Goal: Information Seeking & Learning: Learn about a topic

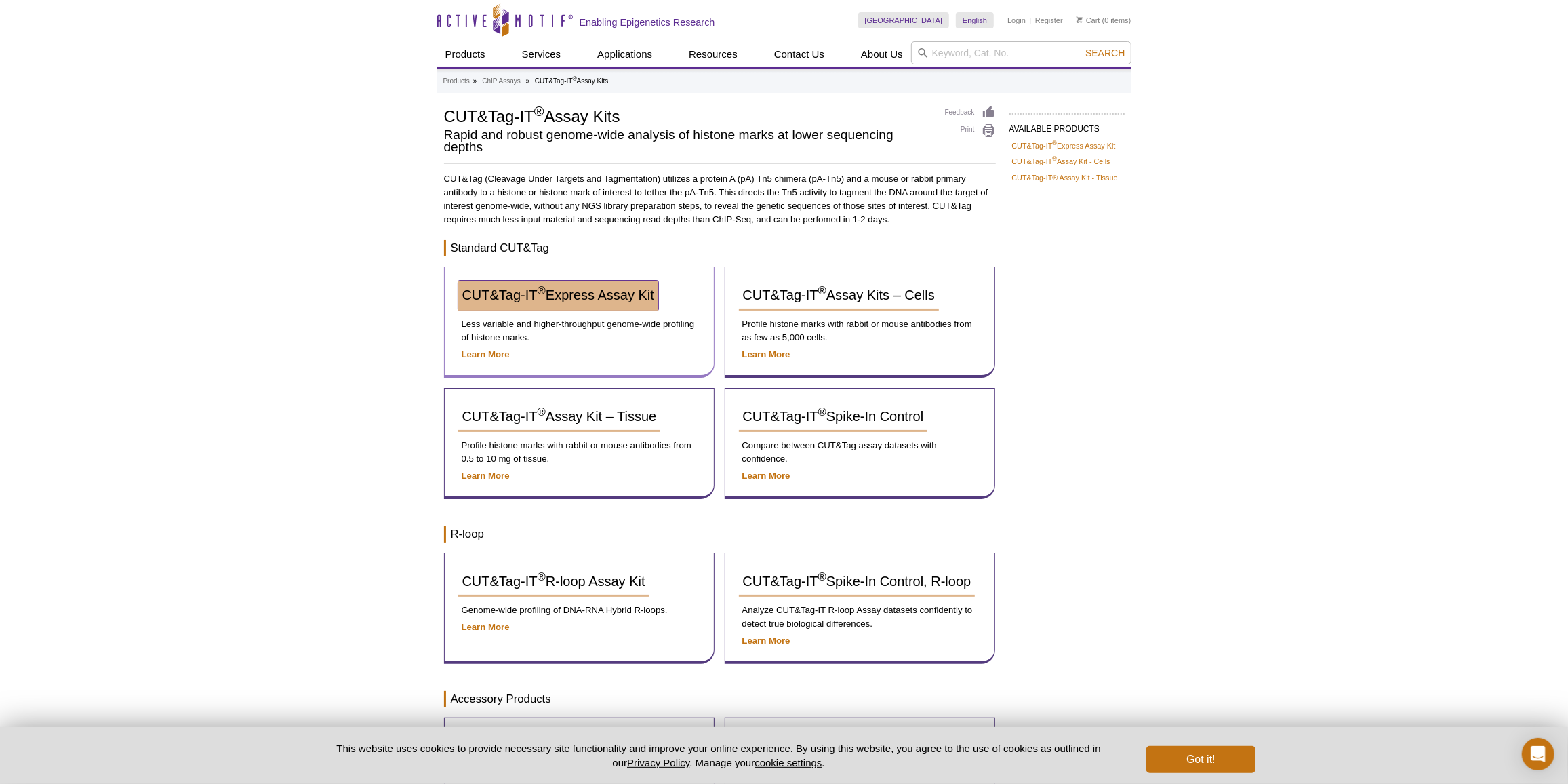
click at [555, 290] on span "CUT&Tag-IT ® Express Assay Kit" at bounding box center [558, 295] width 192 height 15
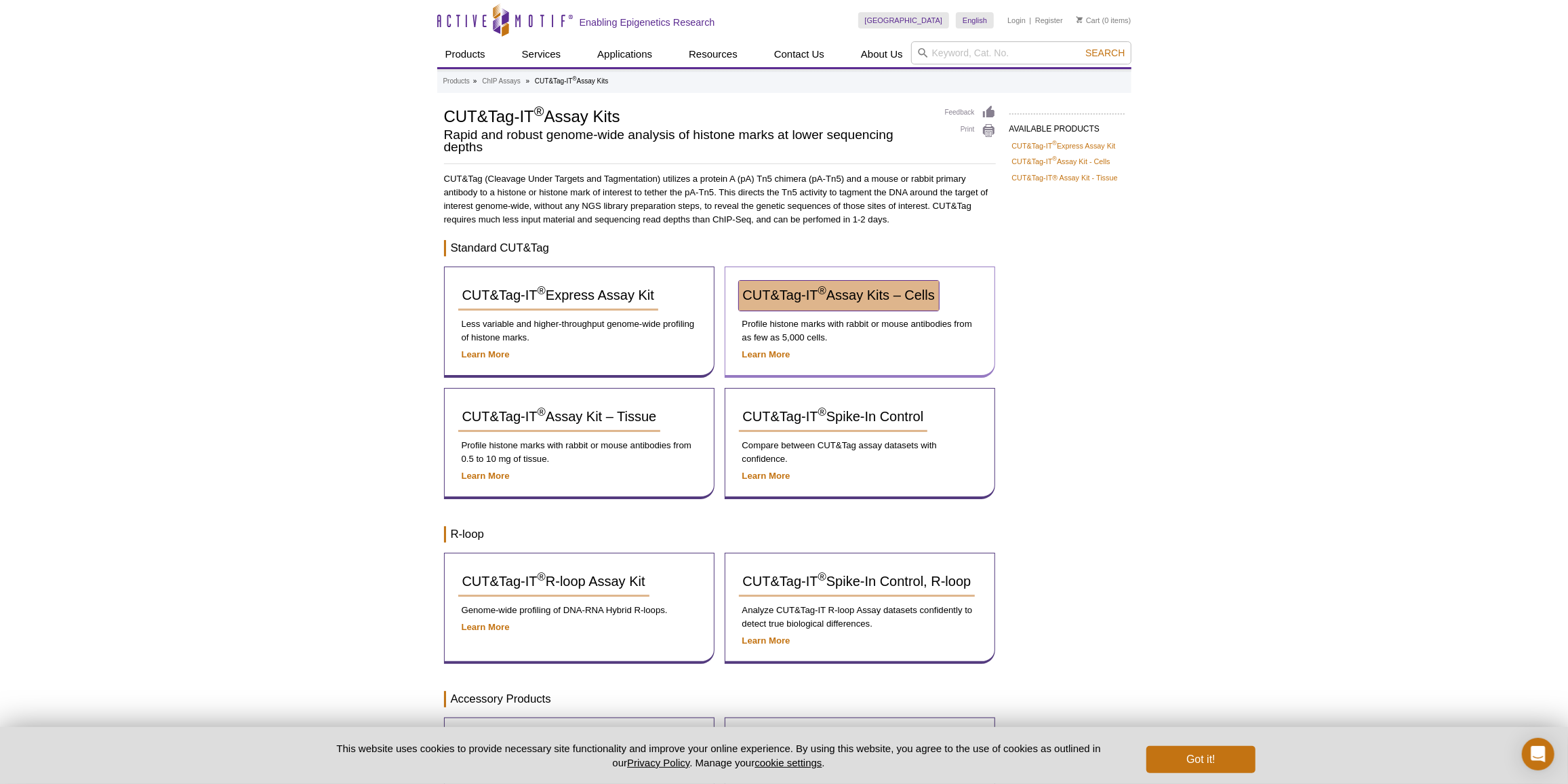
click at [769, 299] on span "CUT&Tag-IT ® Assay Kits – Cells" at bounding box center [839, 295] width 192 height 15
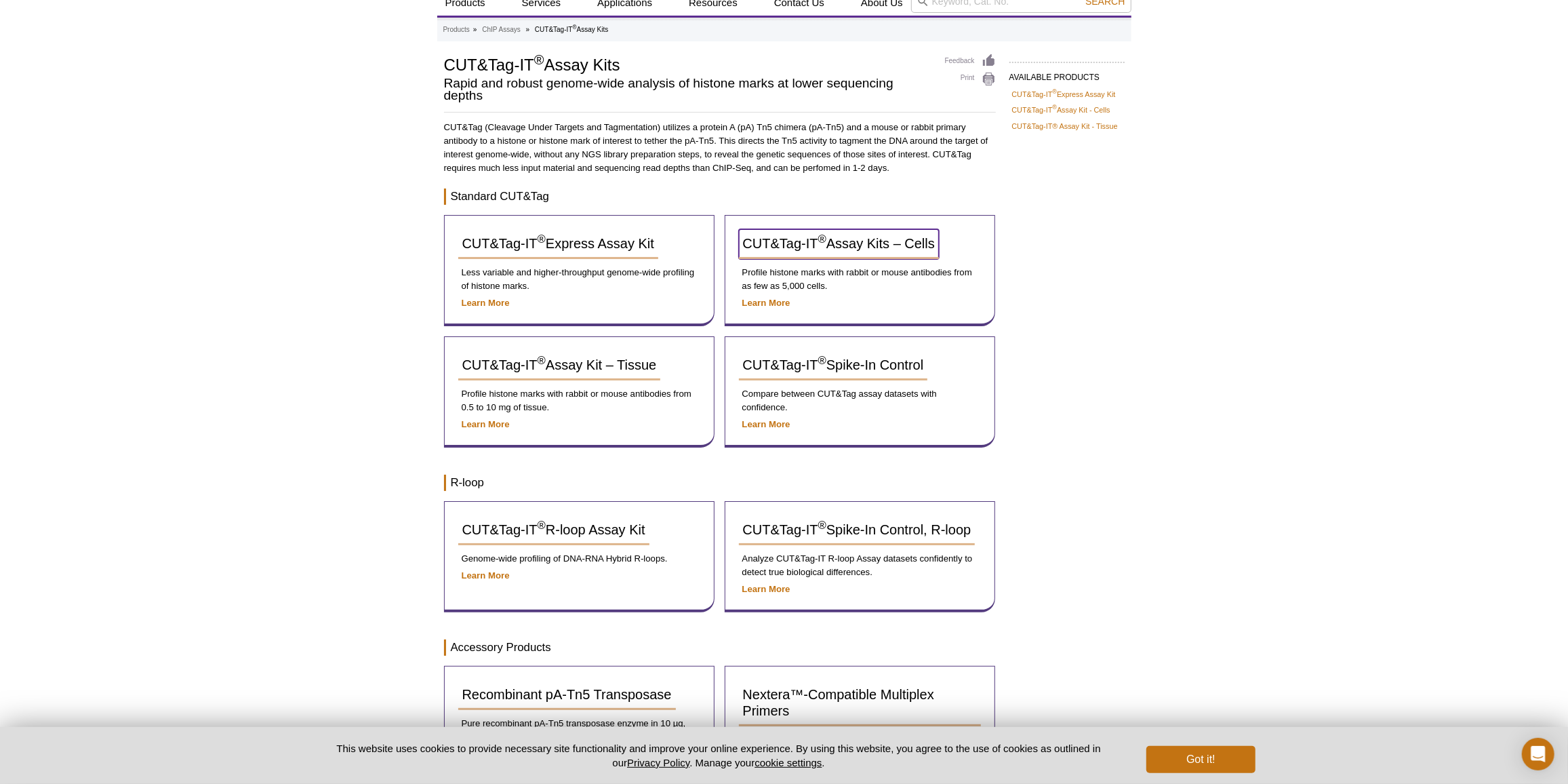
scroll to position [123, 0]
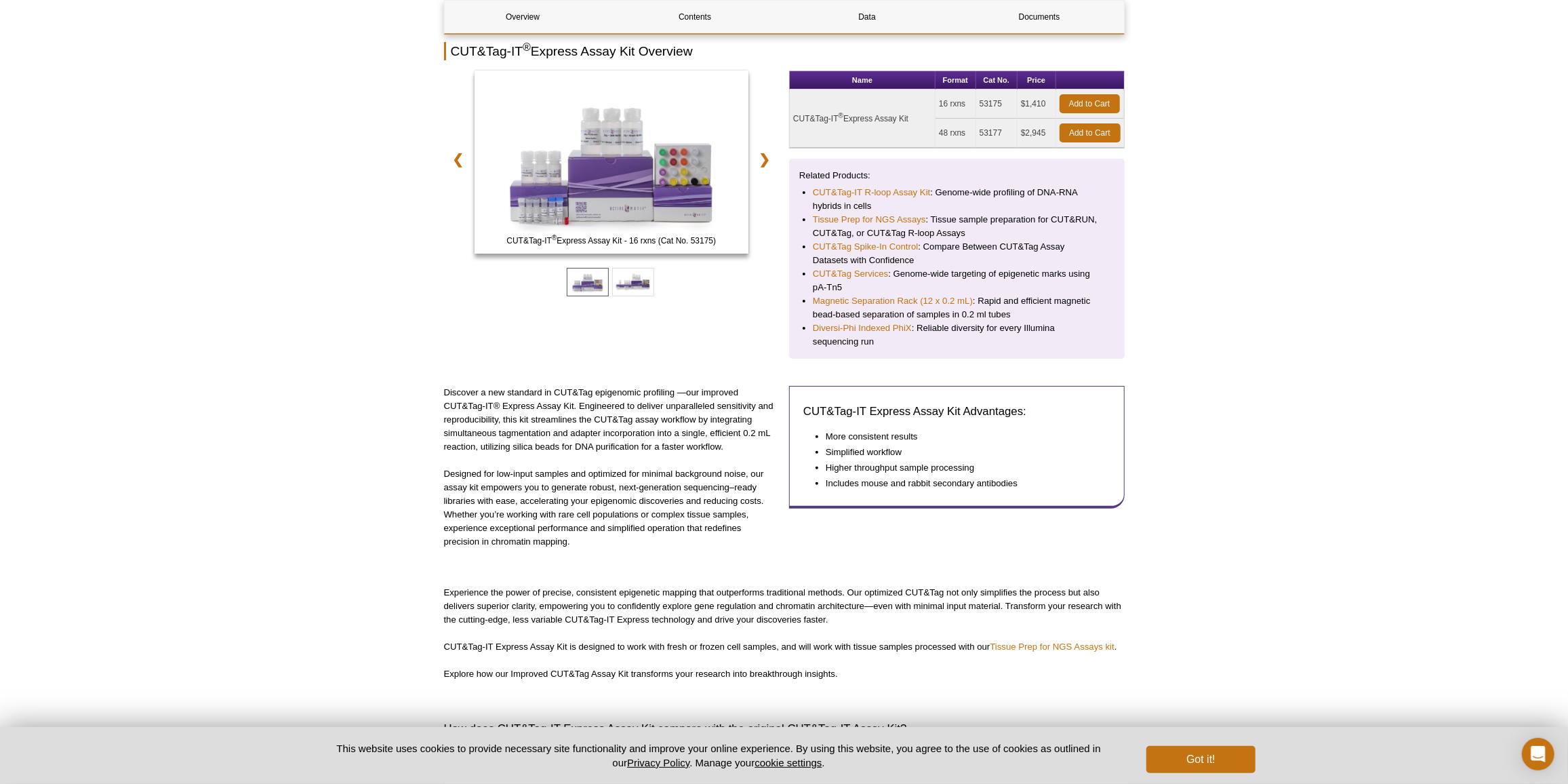
scroll to position [61, 0]
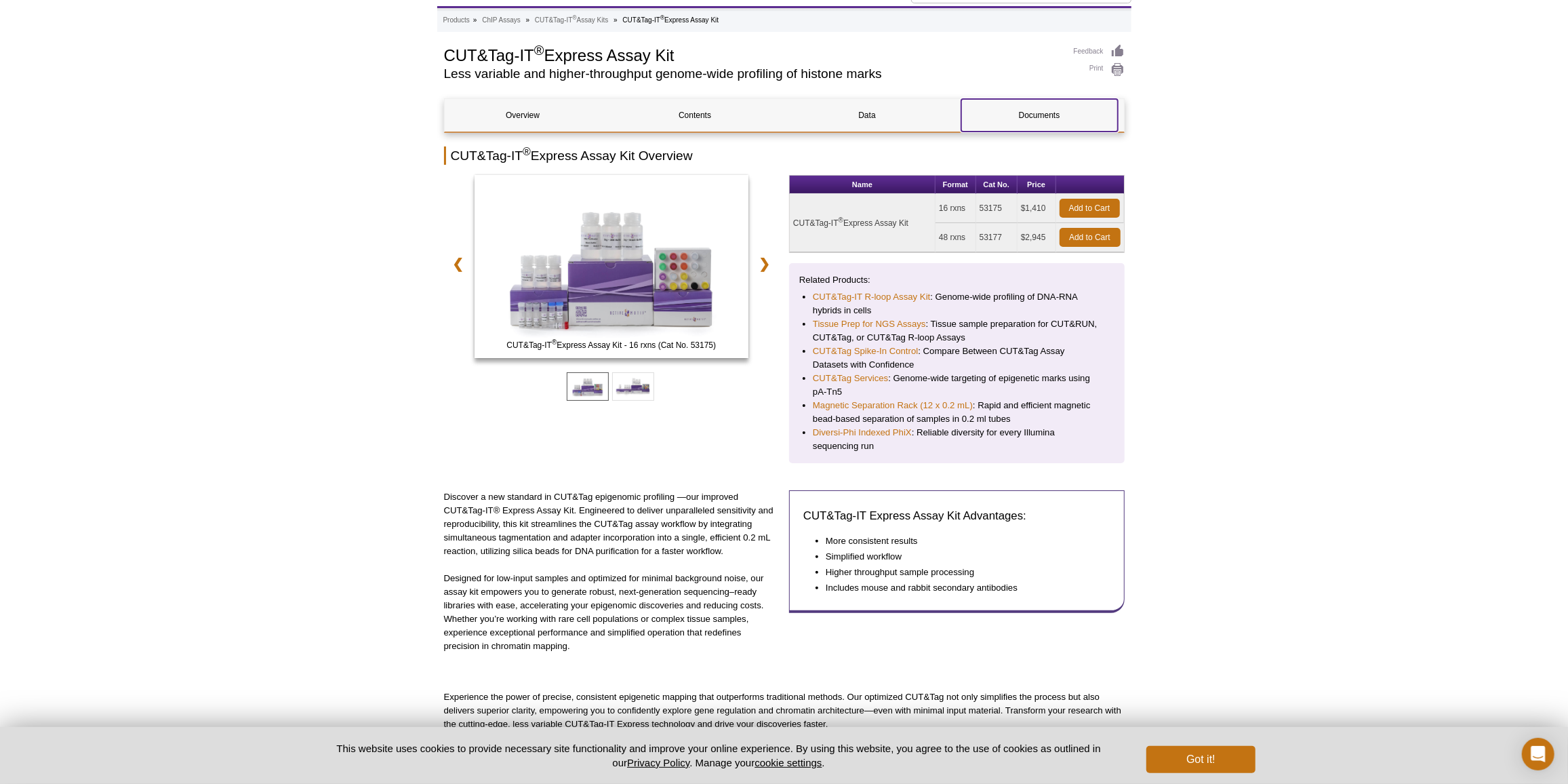
click at [1010, 122] on link "Documents" at bounding box center [1039, 116] width 156 height 33
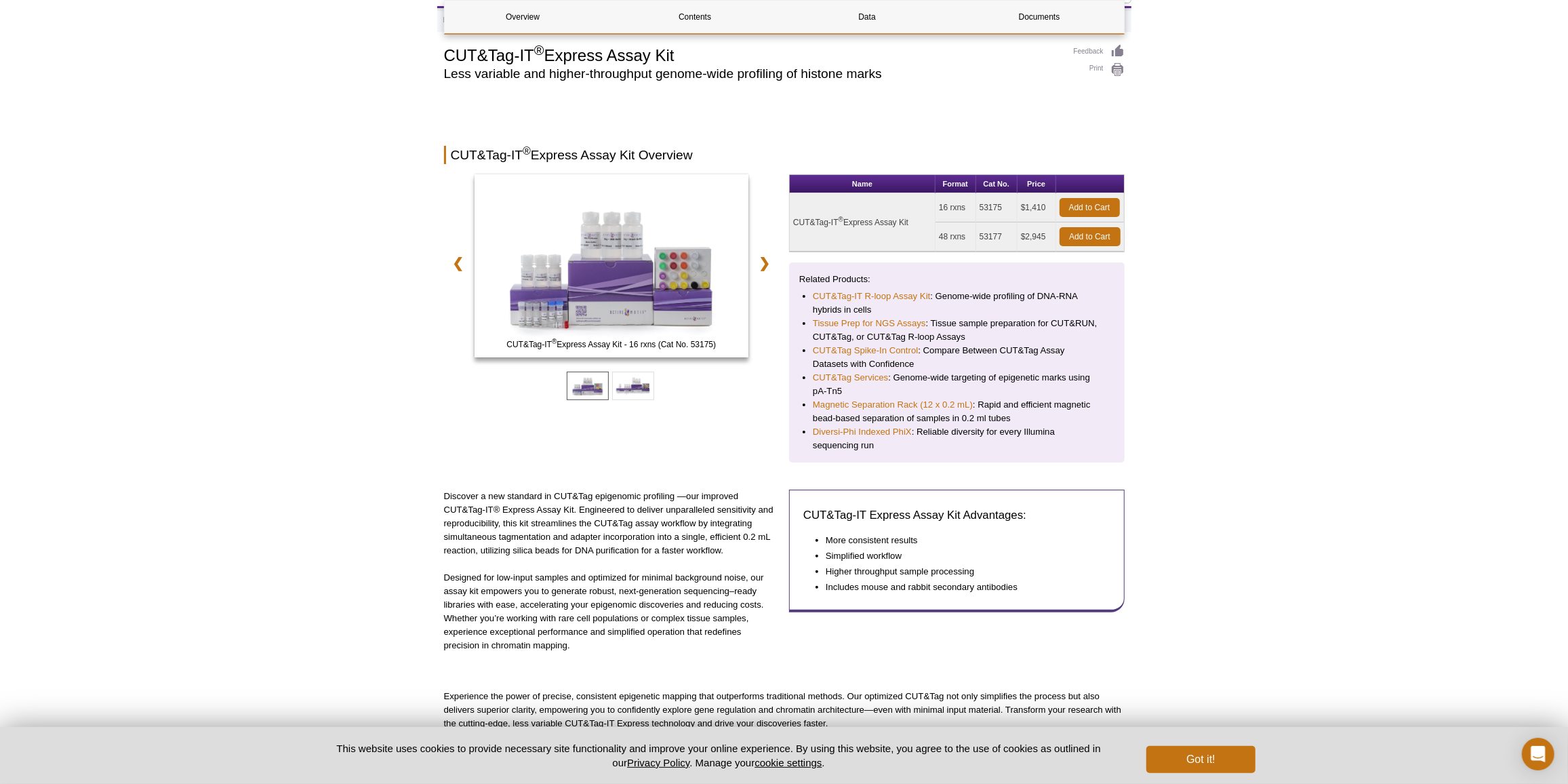
scroll to position [1944, 0]
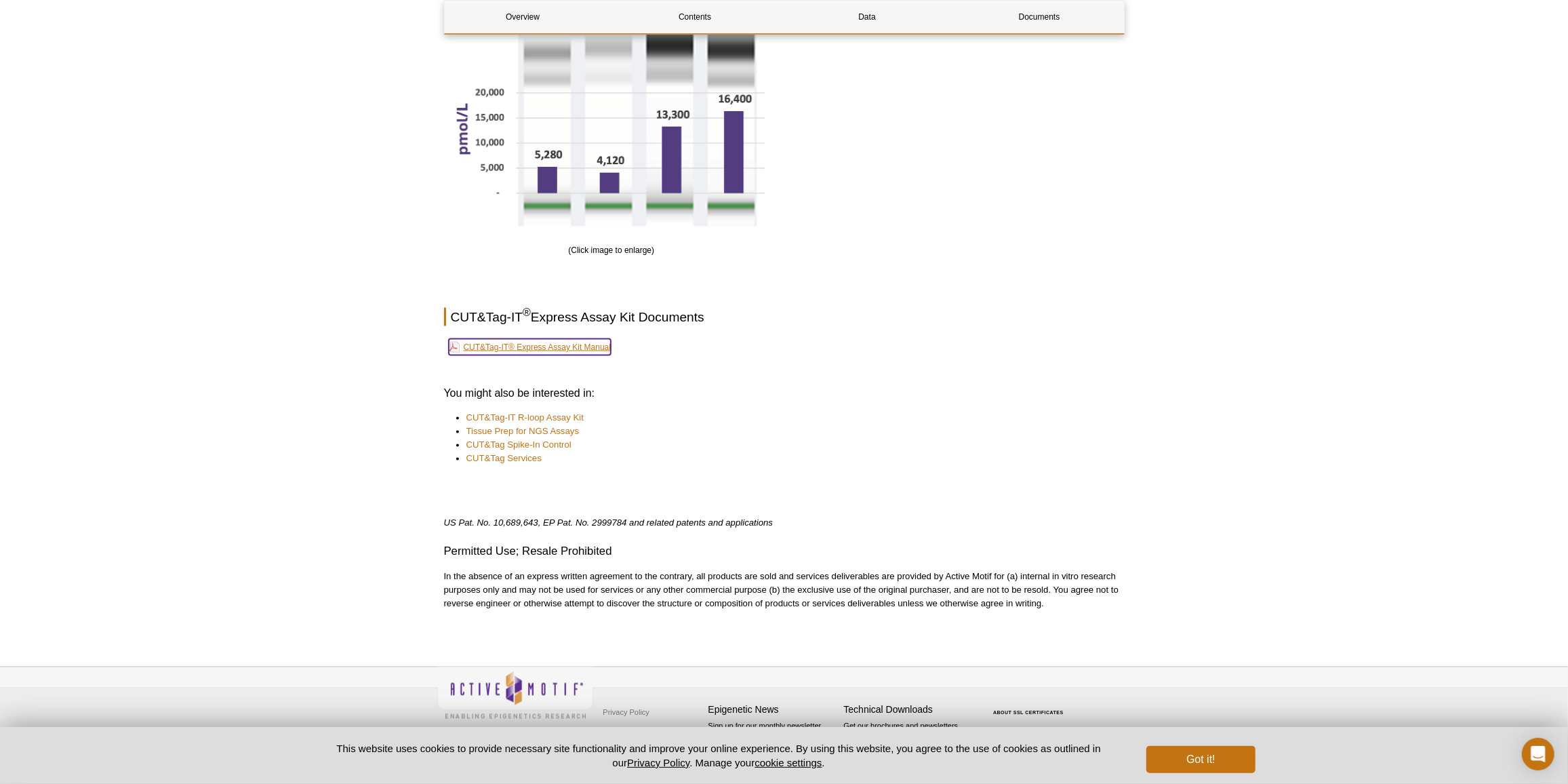
click at [516, 351] on link "CUT&Tag-IT® Express Assay Kit Manual" at bounding box center [531, 347] width 163 height 16
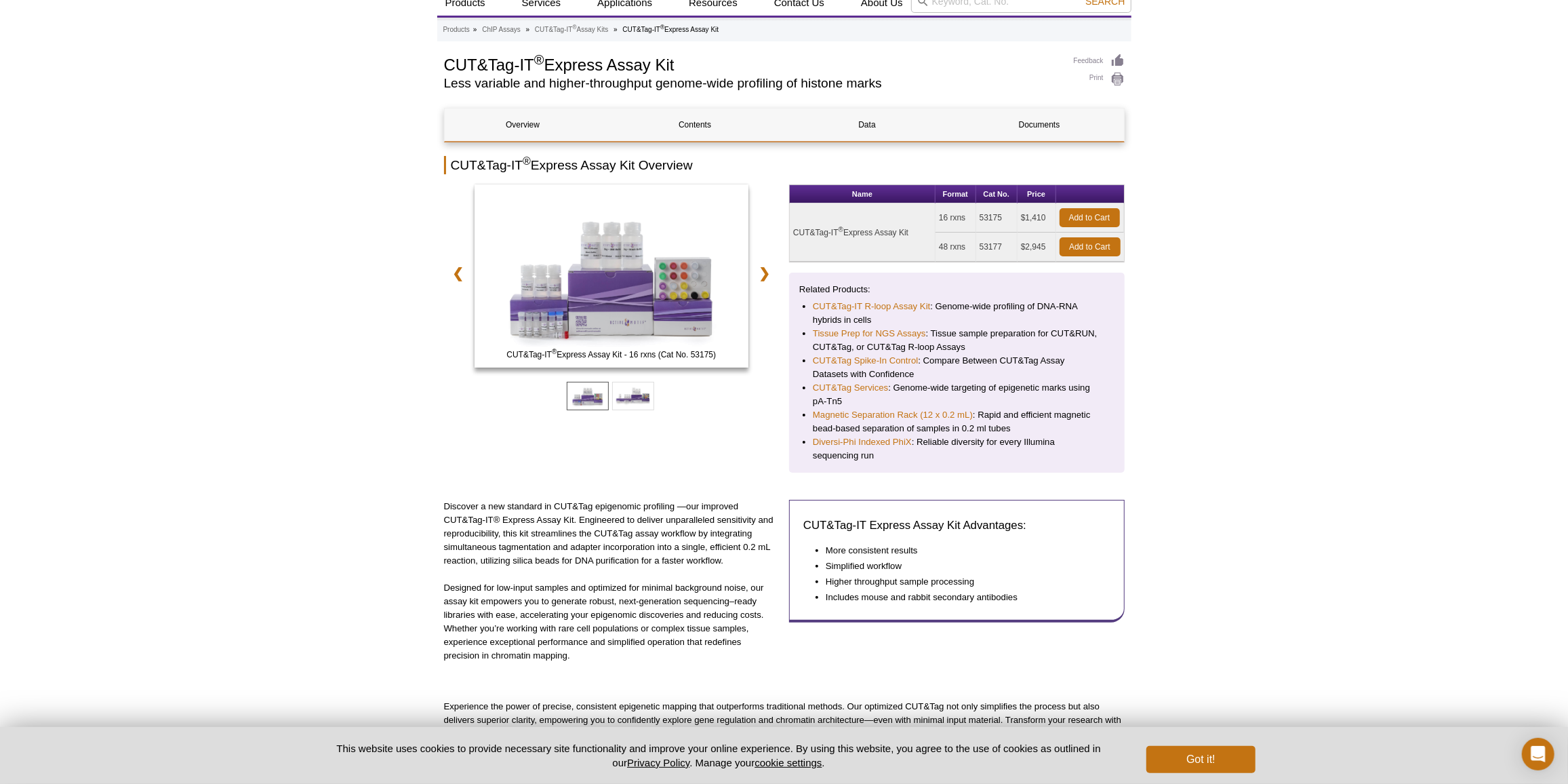
scroll to position [0, 0]
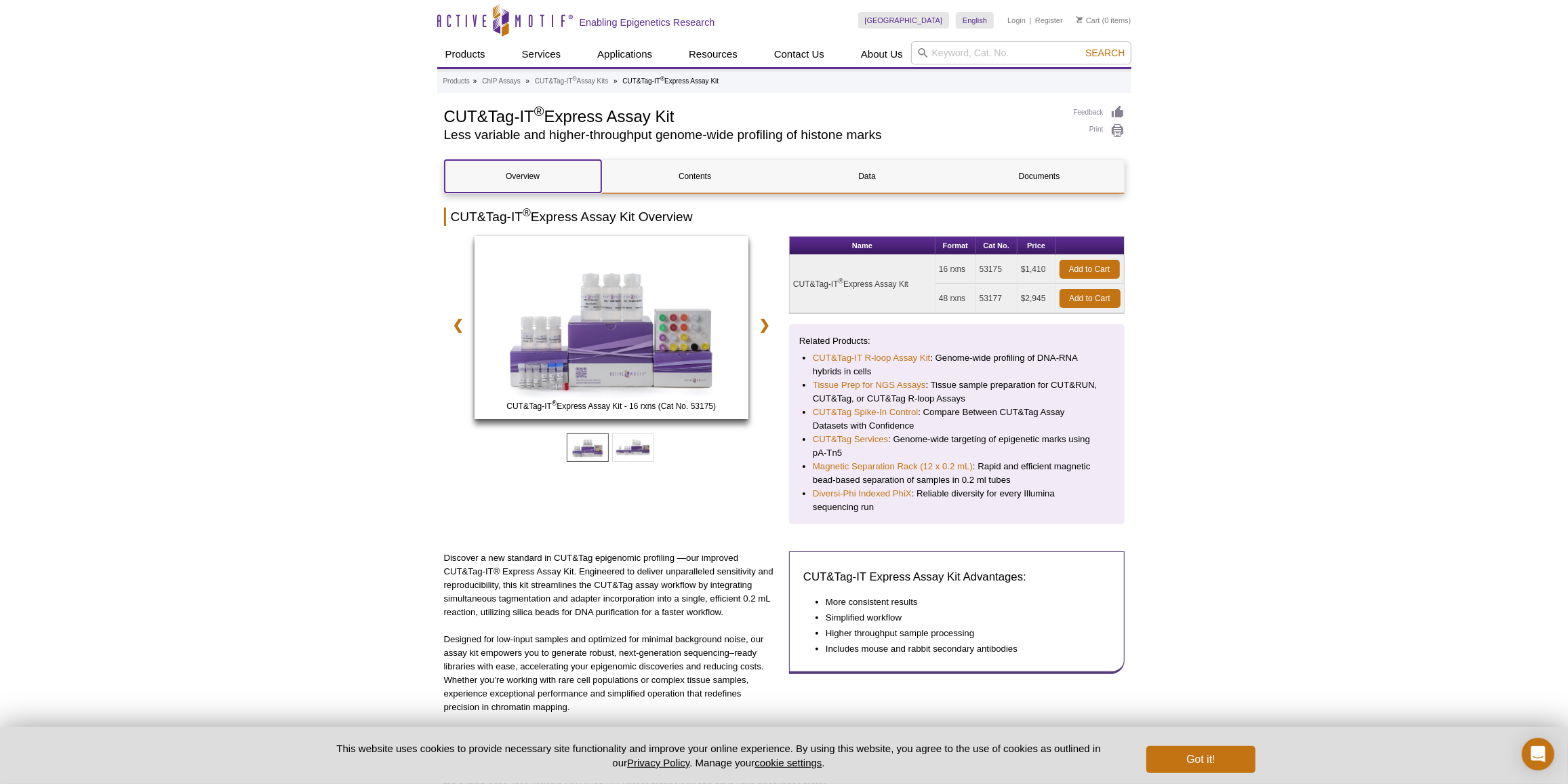
click at [517, 177] on link "Overview" at bounding box center [523, 176] width 156 height 33
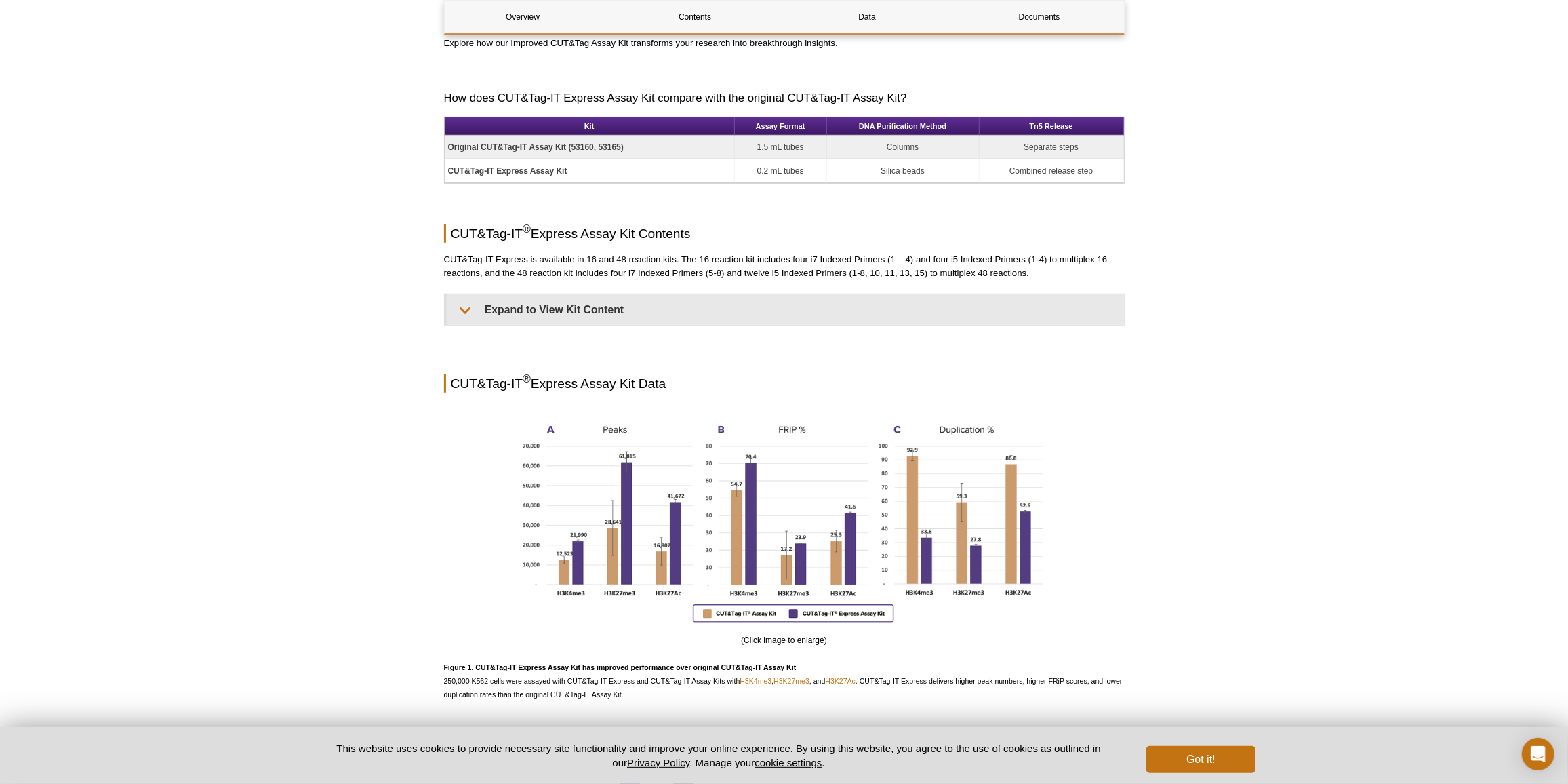
scroll to position [931, 0]
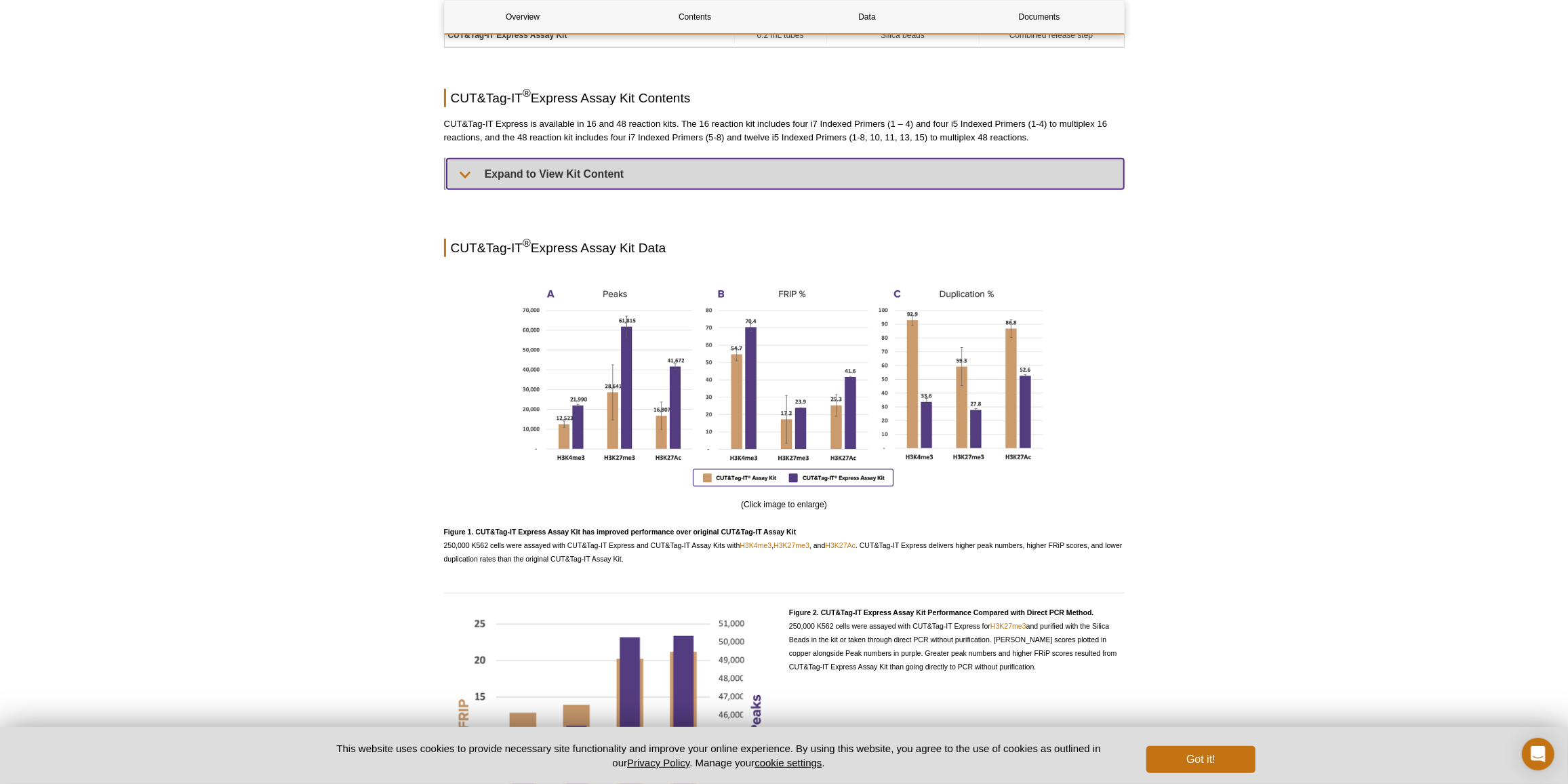
click at [506, 161] on summary "Expand to View Kit Content" at bounding box center [785, 174] width 678 height 31
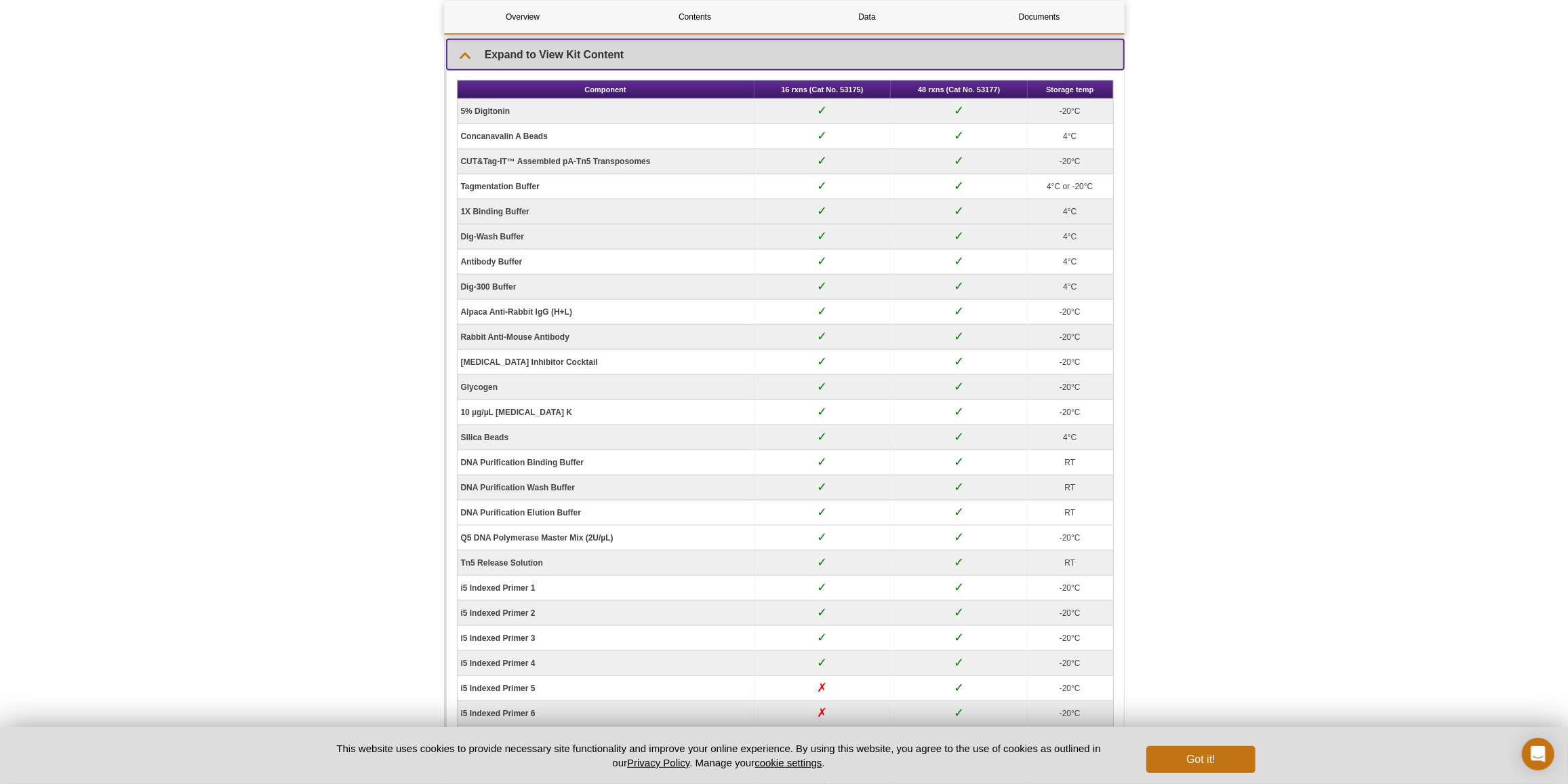
scroll to position [1054, 0]
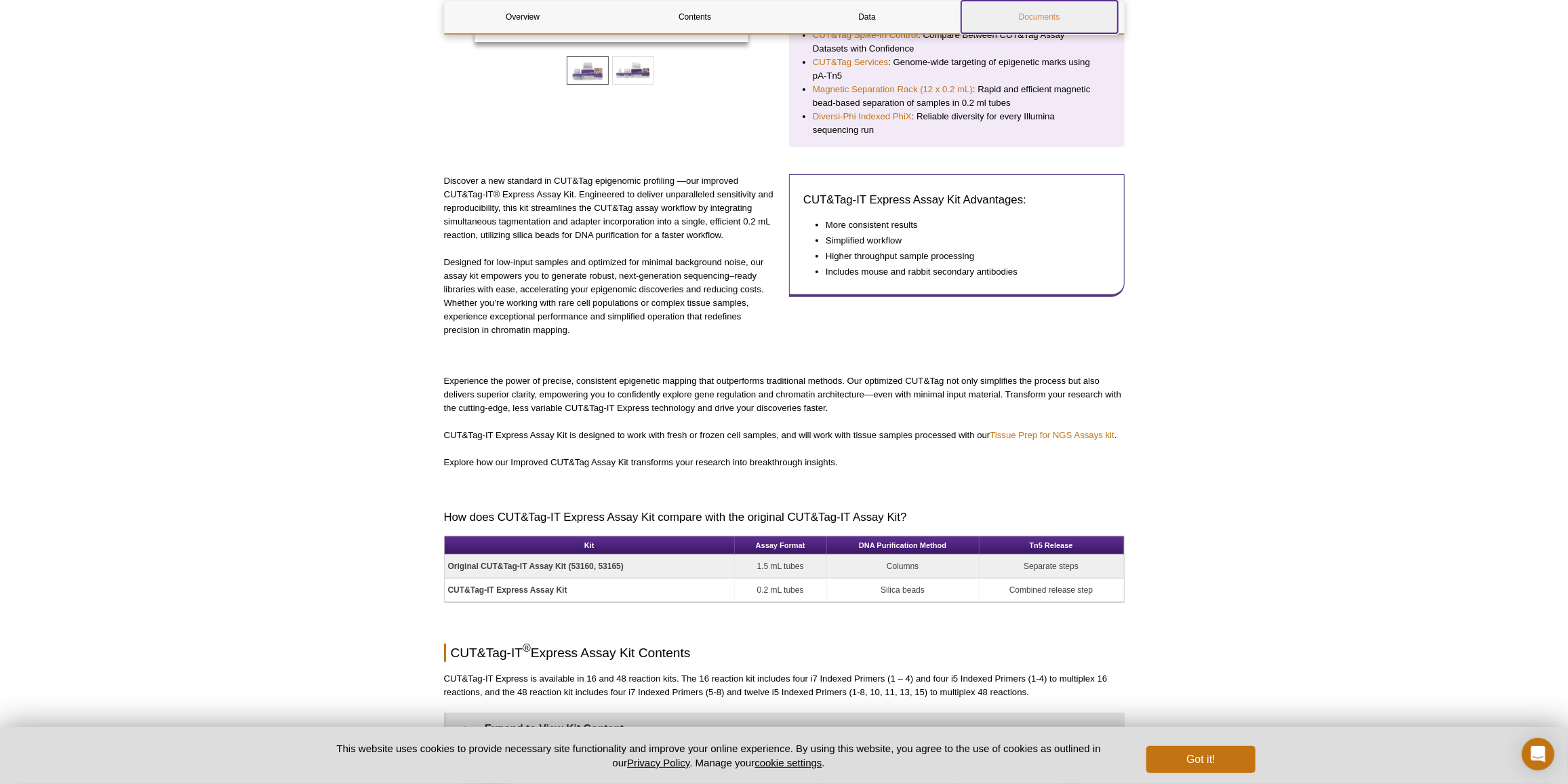
click at [1052, 9] on link "Documents" at bounding box center [1039, 17] width 156 height 33
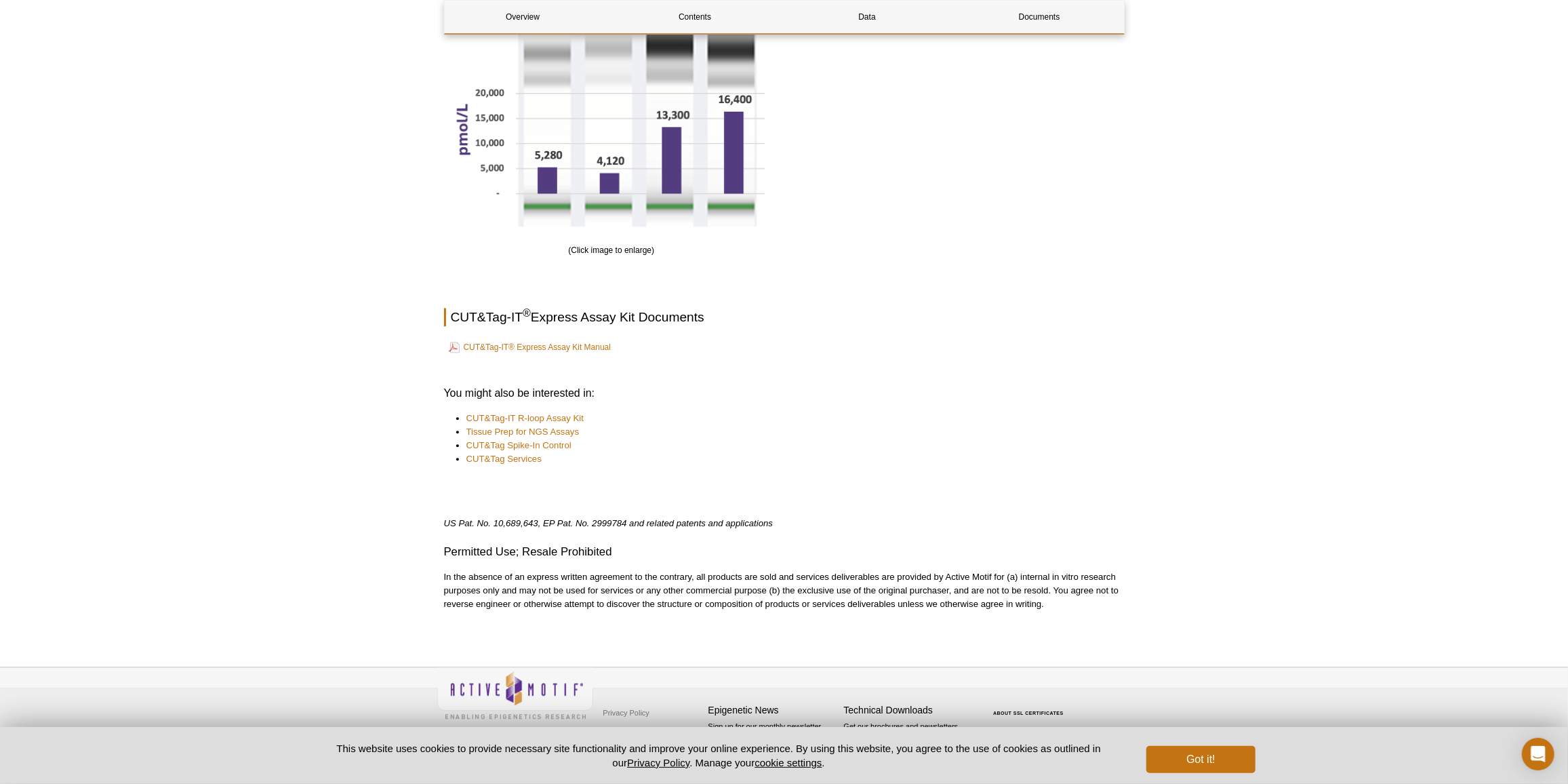
click at [538, 354] on td "CUT&Tag-IT® Express Assay Kit Manual" at bounding box center [784, 347] width 678 height 19
click at [537, 344] on link "CUT&Tag-IT® Express Assay Kit Manual" at bounding box center [531, 347] width 163 height 16
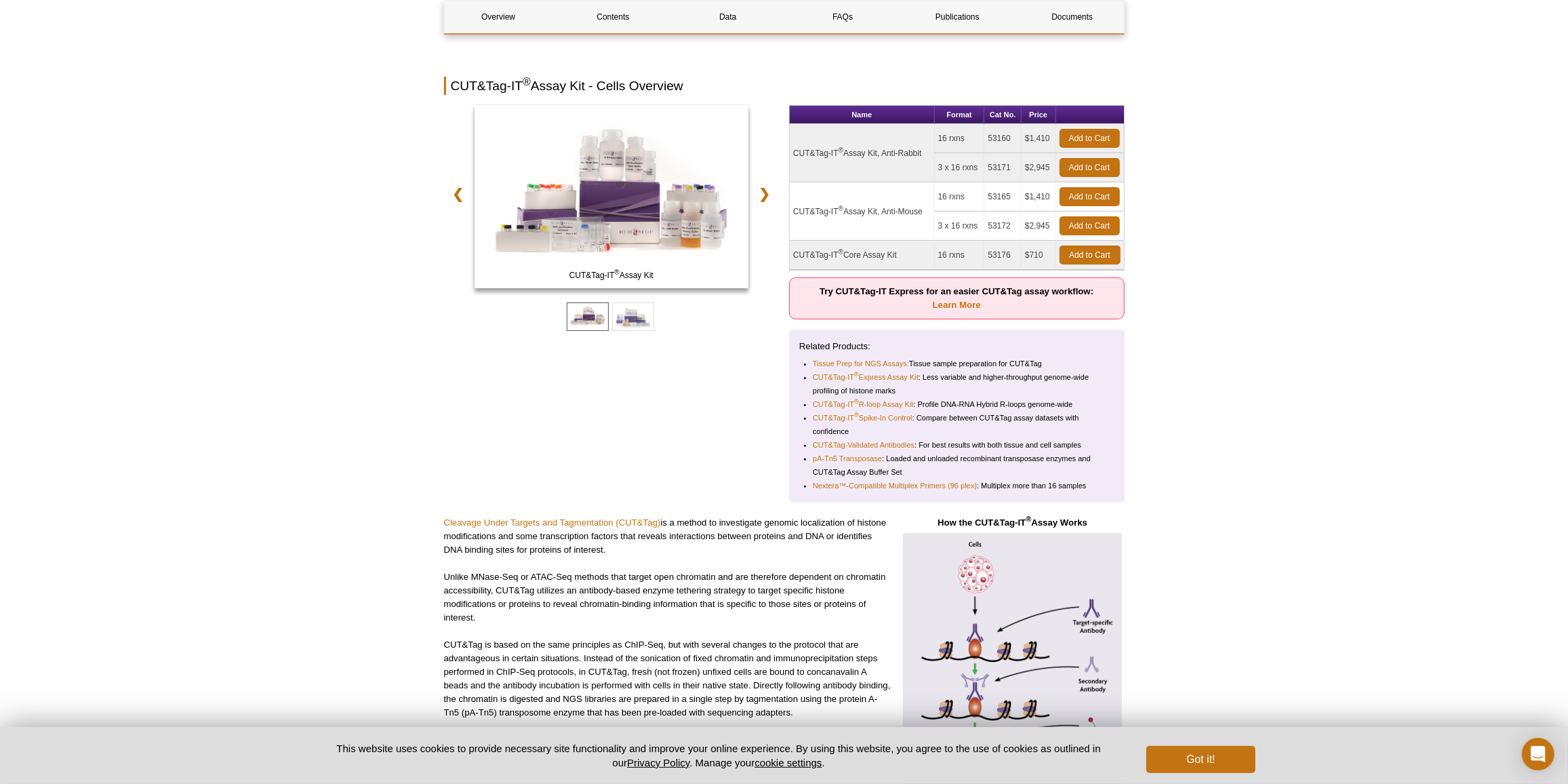
scroll to position [219, 0]
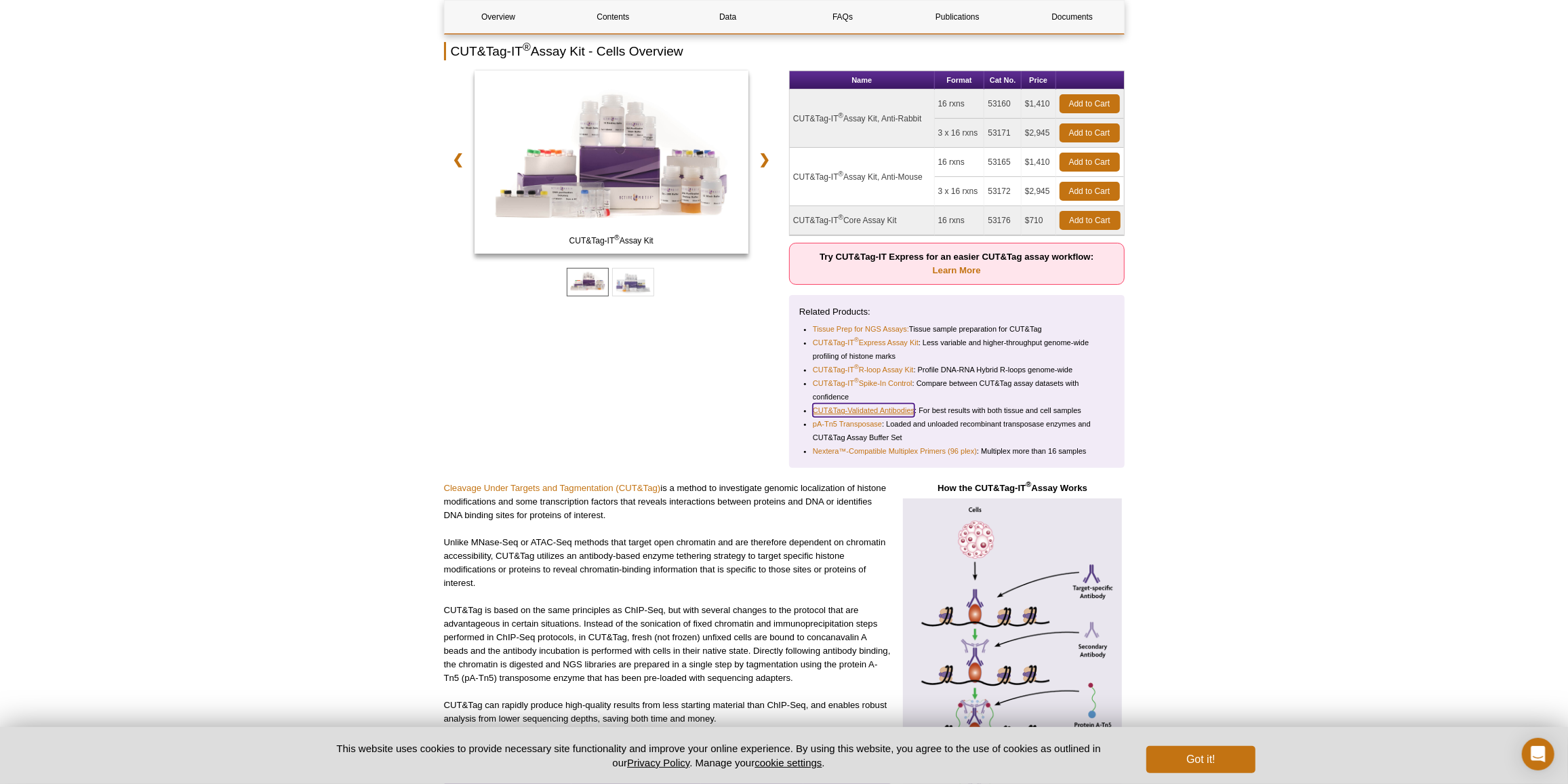
click at [861, 409] on link "CUT&Tag-Validated Antibodies" at bounding box center [863, 410] width 101 height 14
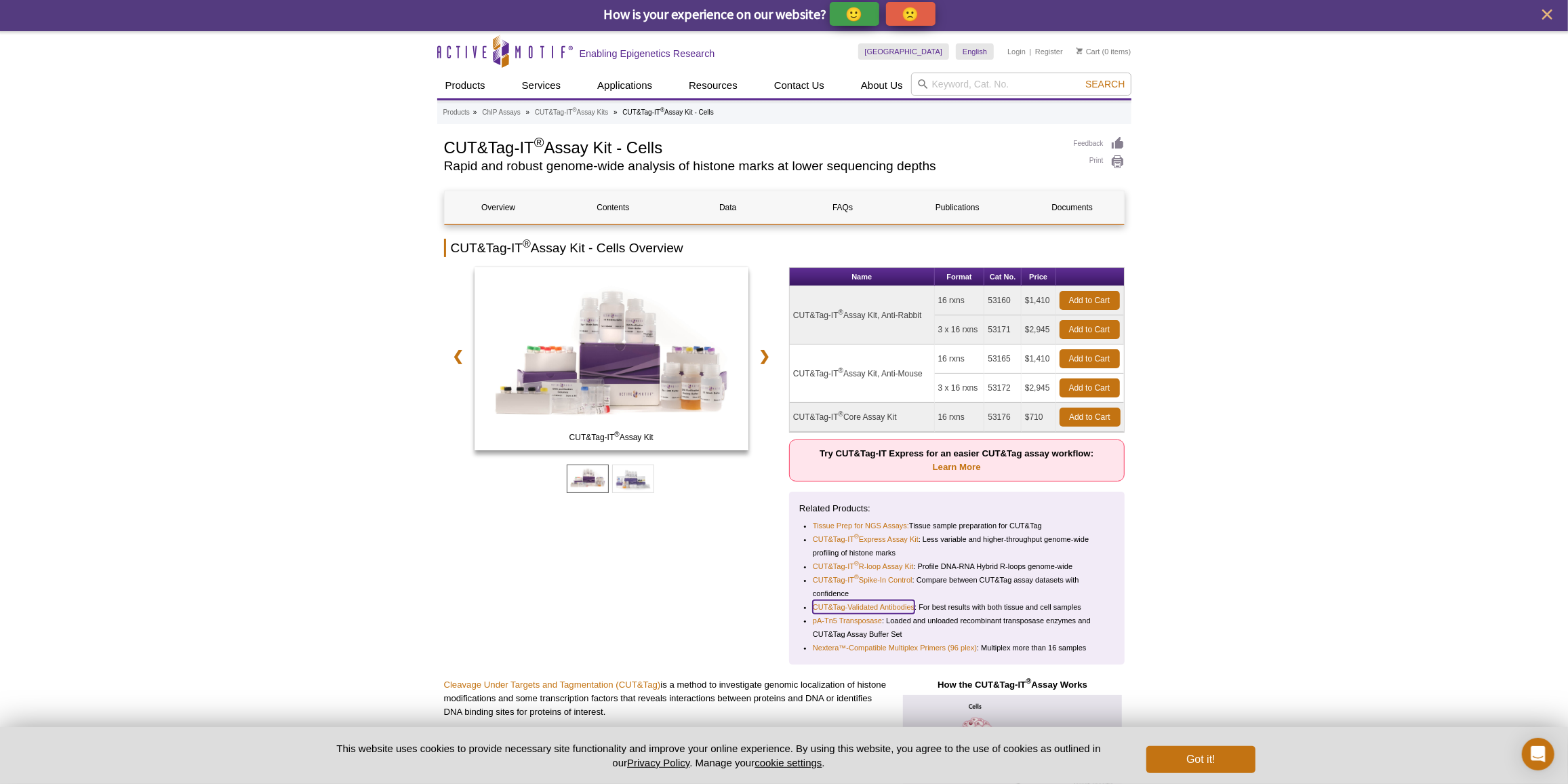
scroll to position [0, 0]
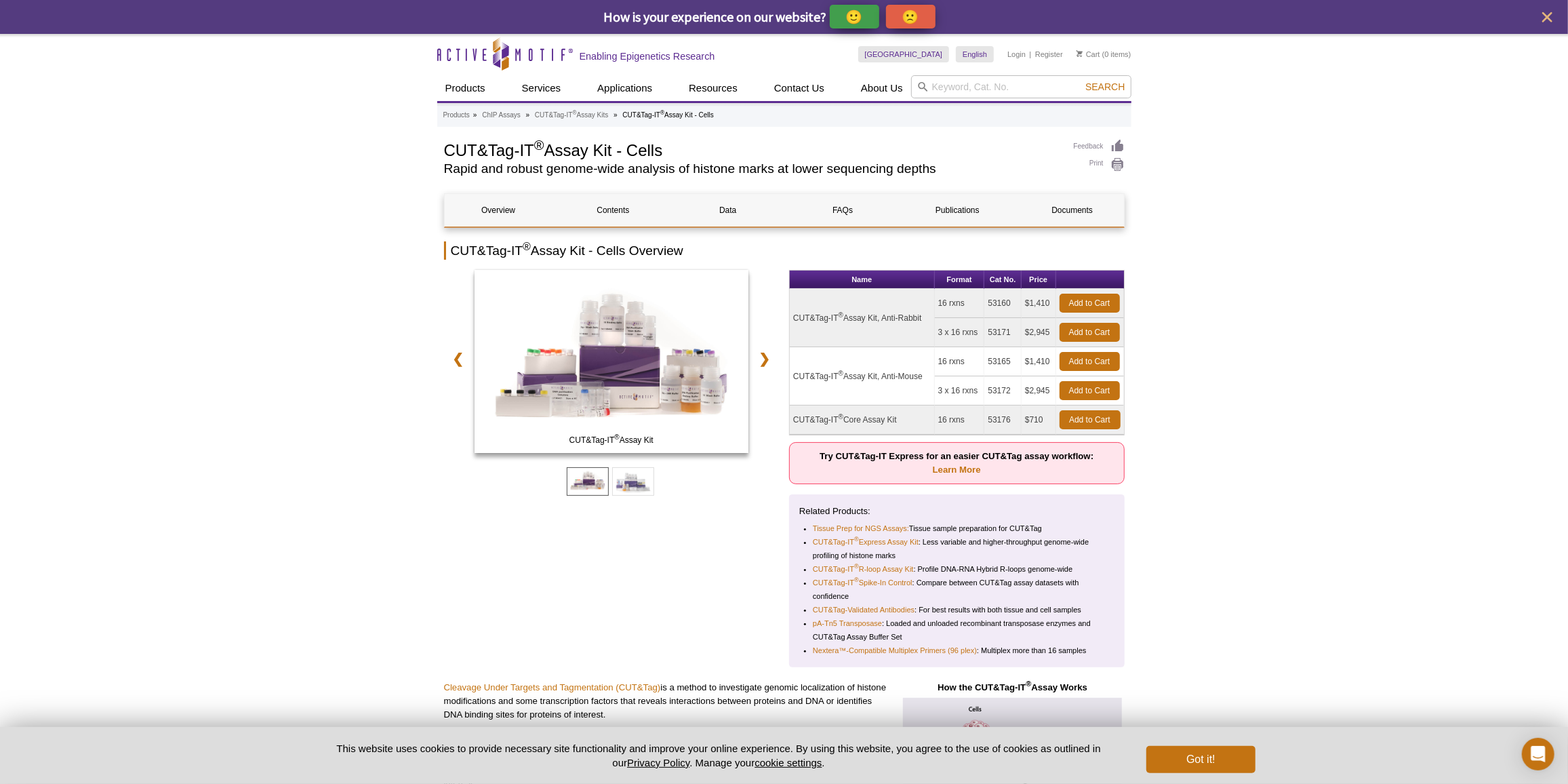
drag, startPoint x: 879, startPoint y: 312, endPoint x: 925, endPoint y: 319, distance: 46.5
click at [925, 319] on td "CUT&Tag-IT ® Assay Kit, Anti-Rabbit" at bounding box center [862, 318] width 145 height 59
click at [926, 319] on td "CUT&Tag-IT ® Assay Kit, Anti-Rabbit" at bounding box center [862, 318] width 145 height 59
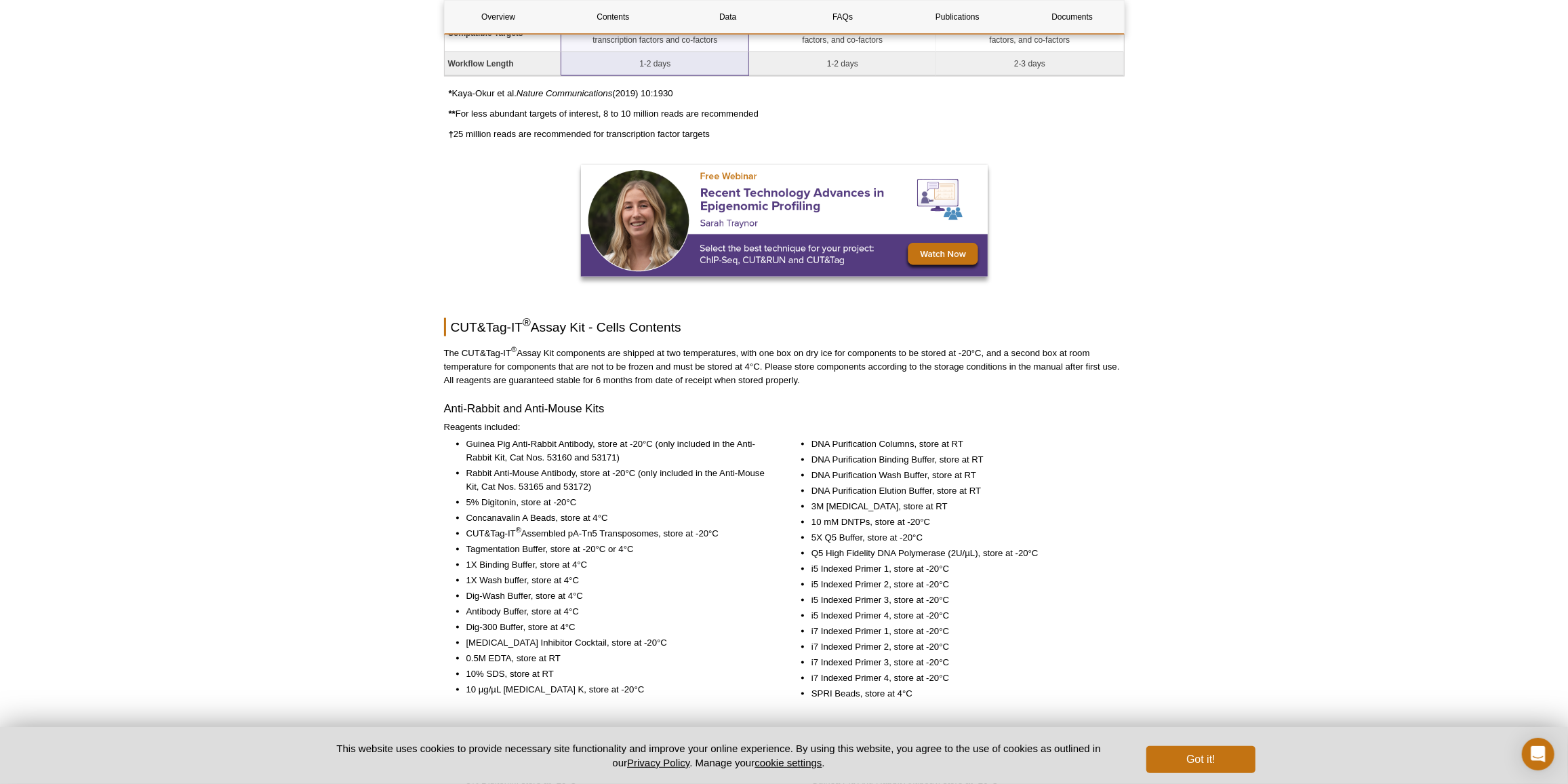
scroll to position [1664, 0]
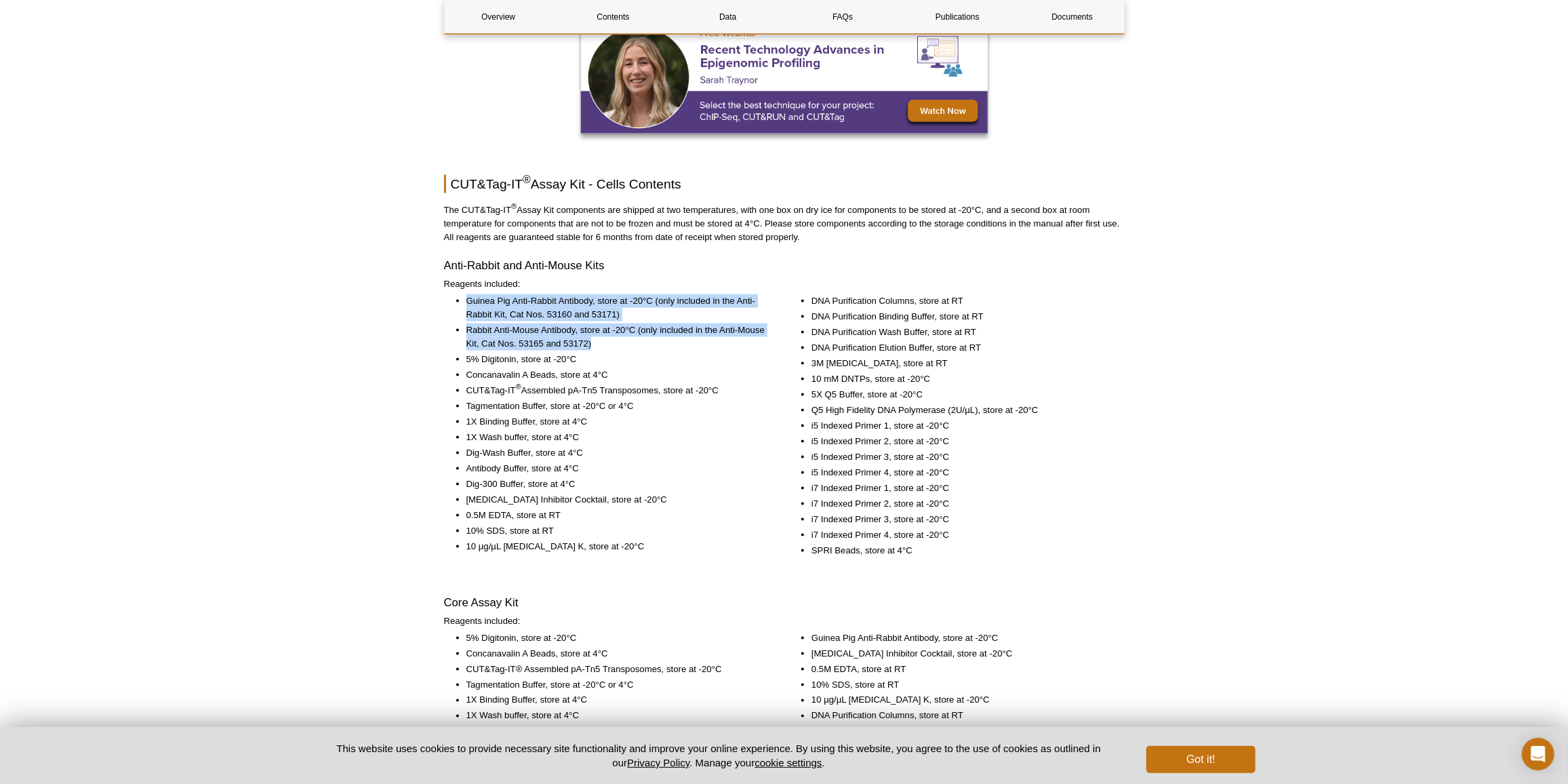
drag, startPoint x: 468, startPoint y: 292, endPoint x: 621, endPoint y: 335, distance: 158.9
click at [621, 335] on ul "Guinea Pig Anti-Rabbit Antibody, store at -20°C (only included in the Anti-Rabb…" at bounding box center [605, 423] width 322 height 259
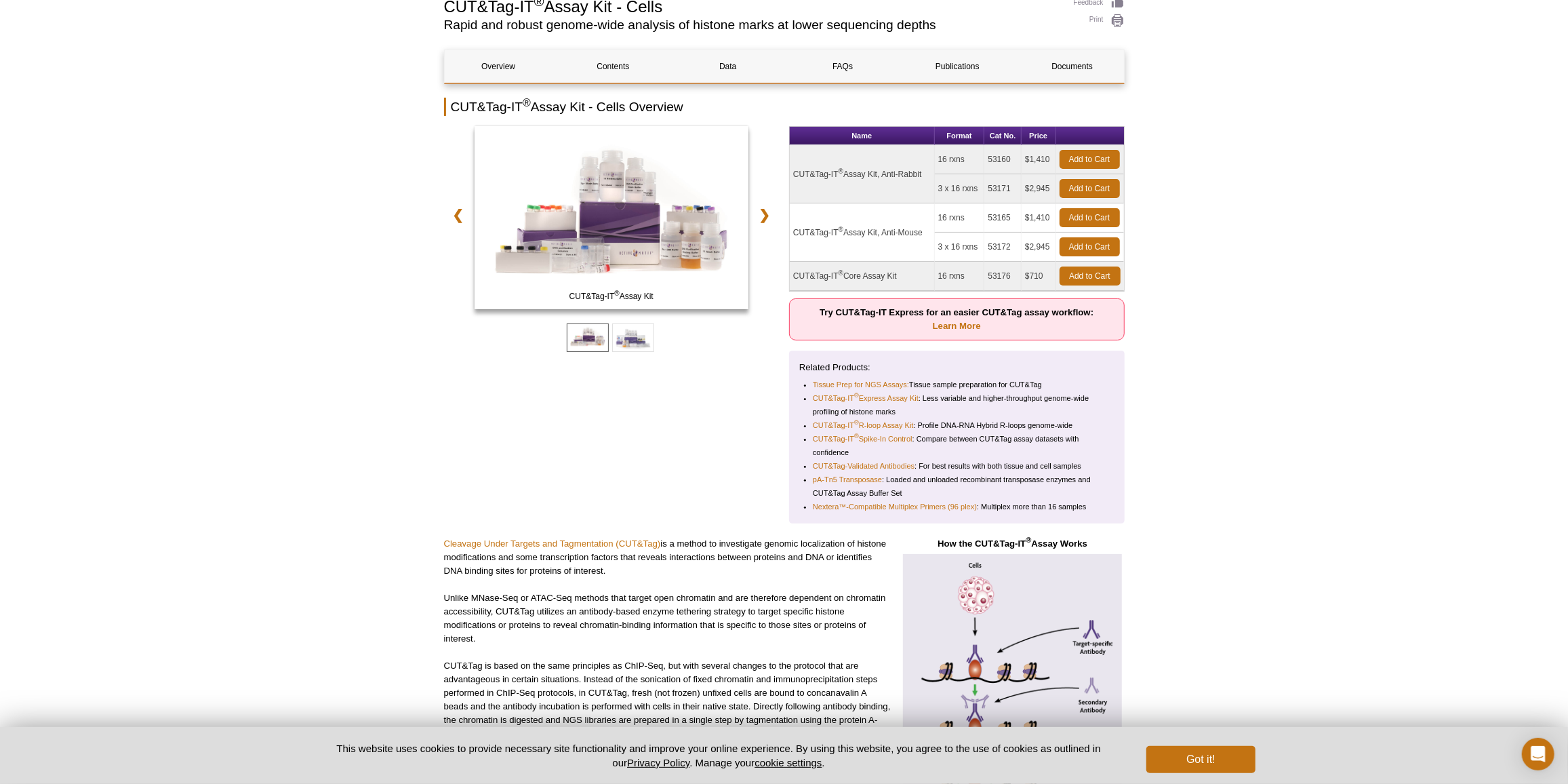
scroll to position [0, 0]
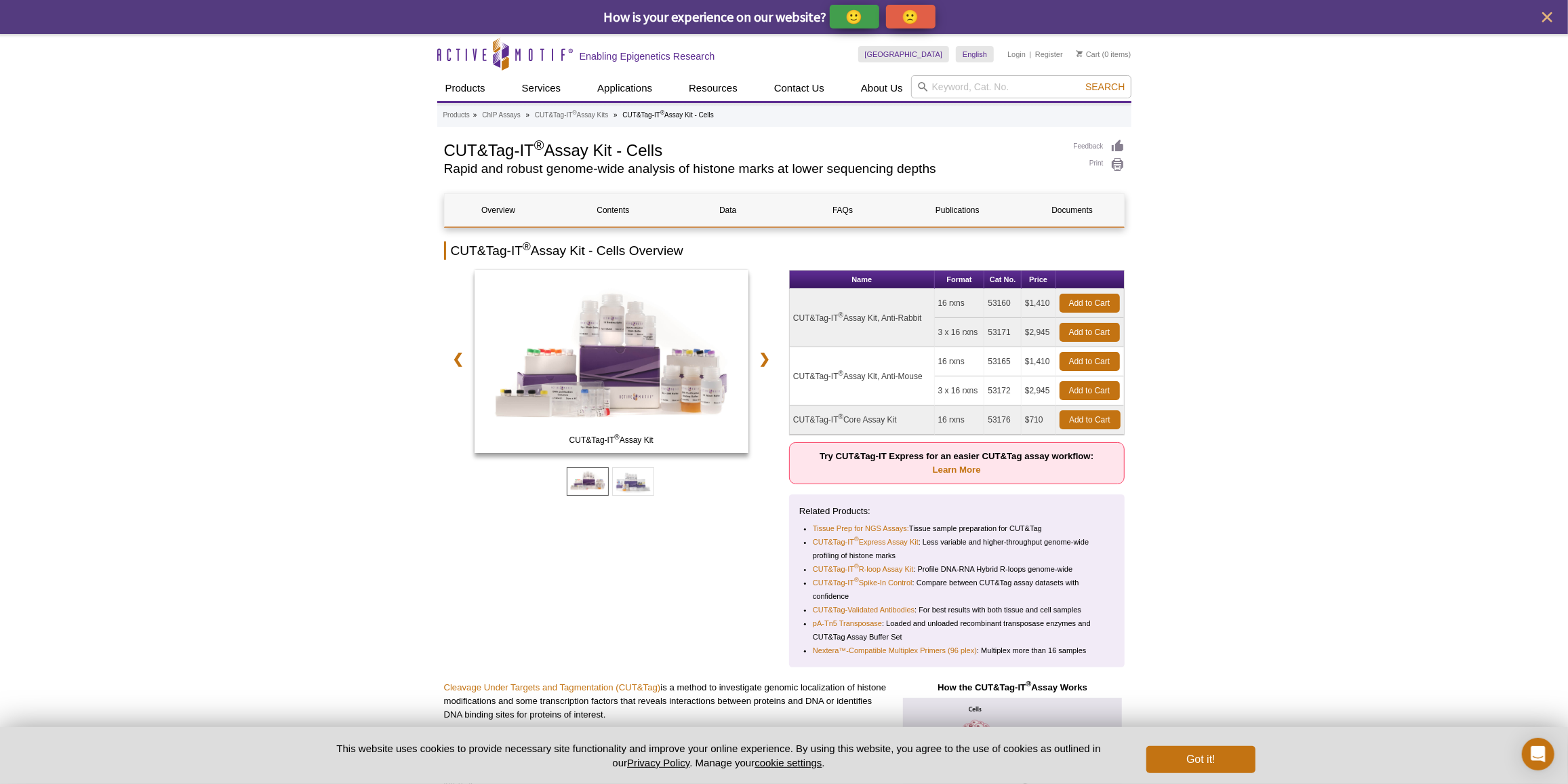
drag, startPoint x: 987, startPoint y: 297, endPoint x: 1033, endPoint y: 385, distance: 99.3
click at [1033, 385] on tbody "CUT&Tag-IT ® Assay Kit, Anti-Rabbit 16 rxns 53160 $1,410 Add to Cart 3 x 16 rxn…" at bounding box center [957, 361] width 334 height 146
click at [1033, 385] on td "$2,945" at bounding box center [1039, 391] width 34 height 29
drag, startPoint x: 791, startPoint y: 319, endPoint x: 1130, endPoint y: 389, distance: 346.2
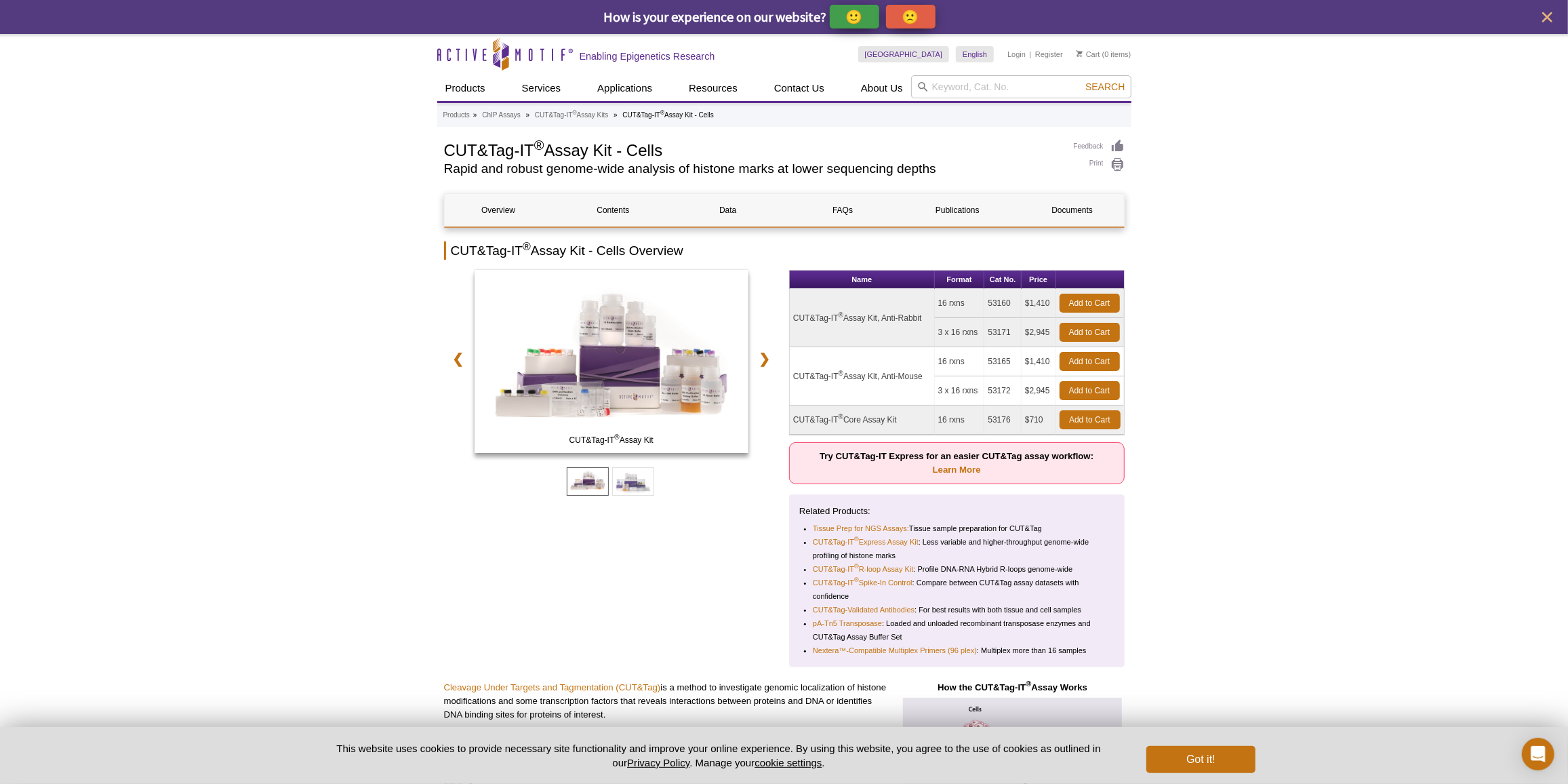
click at [1007, 294] on td "53160" at bounding box center [1003, 303] width 37 height 29
click at [1004, 298] on td "53160" at bounding box center [1003, 303] width 37 height 29
copy td "53160"
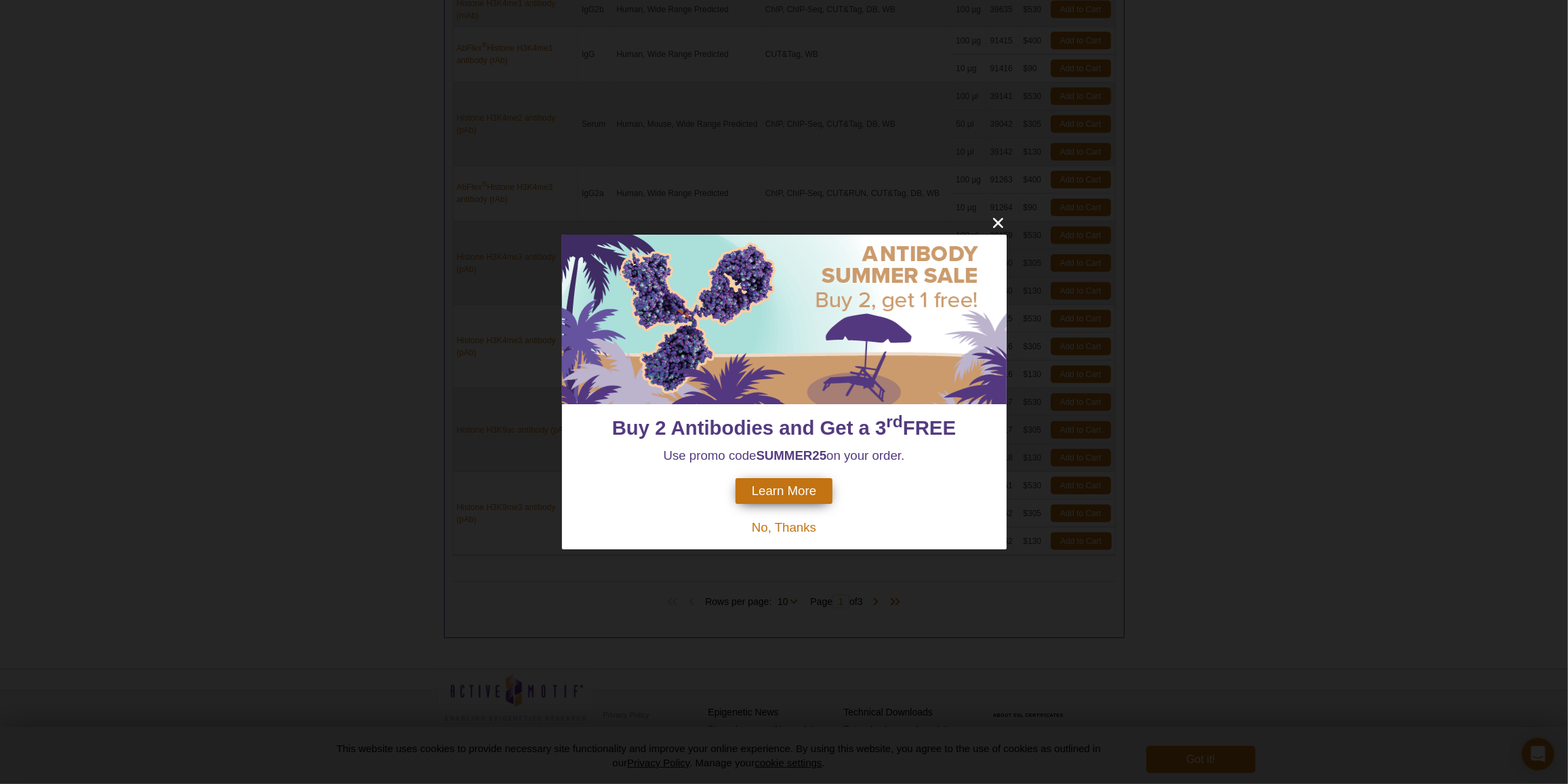
scroll to position [940, 0]
click at [1002, 221] on icon "close" at bounding box center [998, 223] width 17 height 17
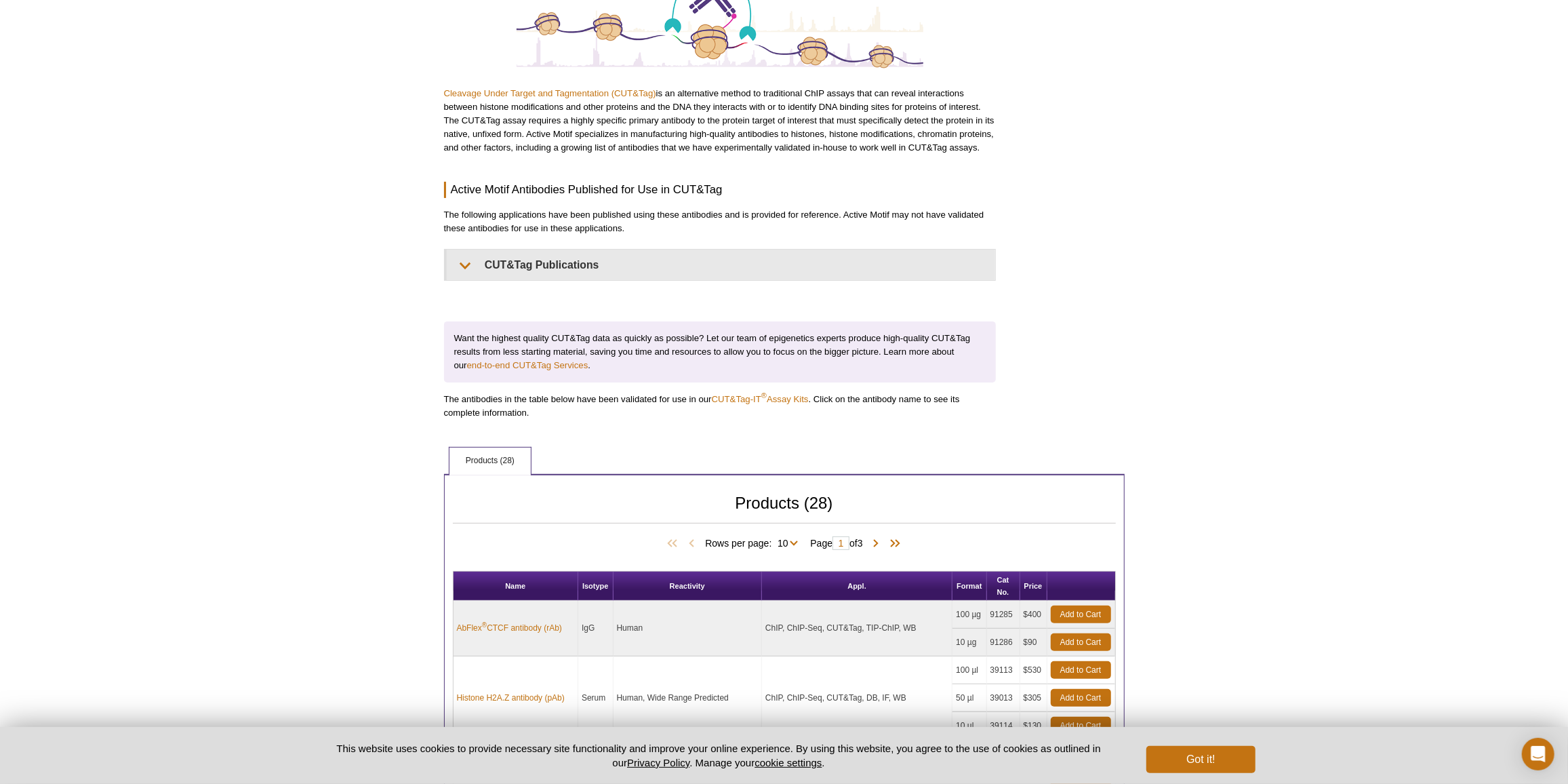
scroll to position [386, 0]
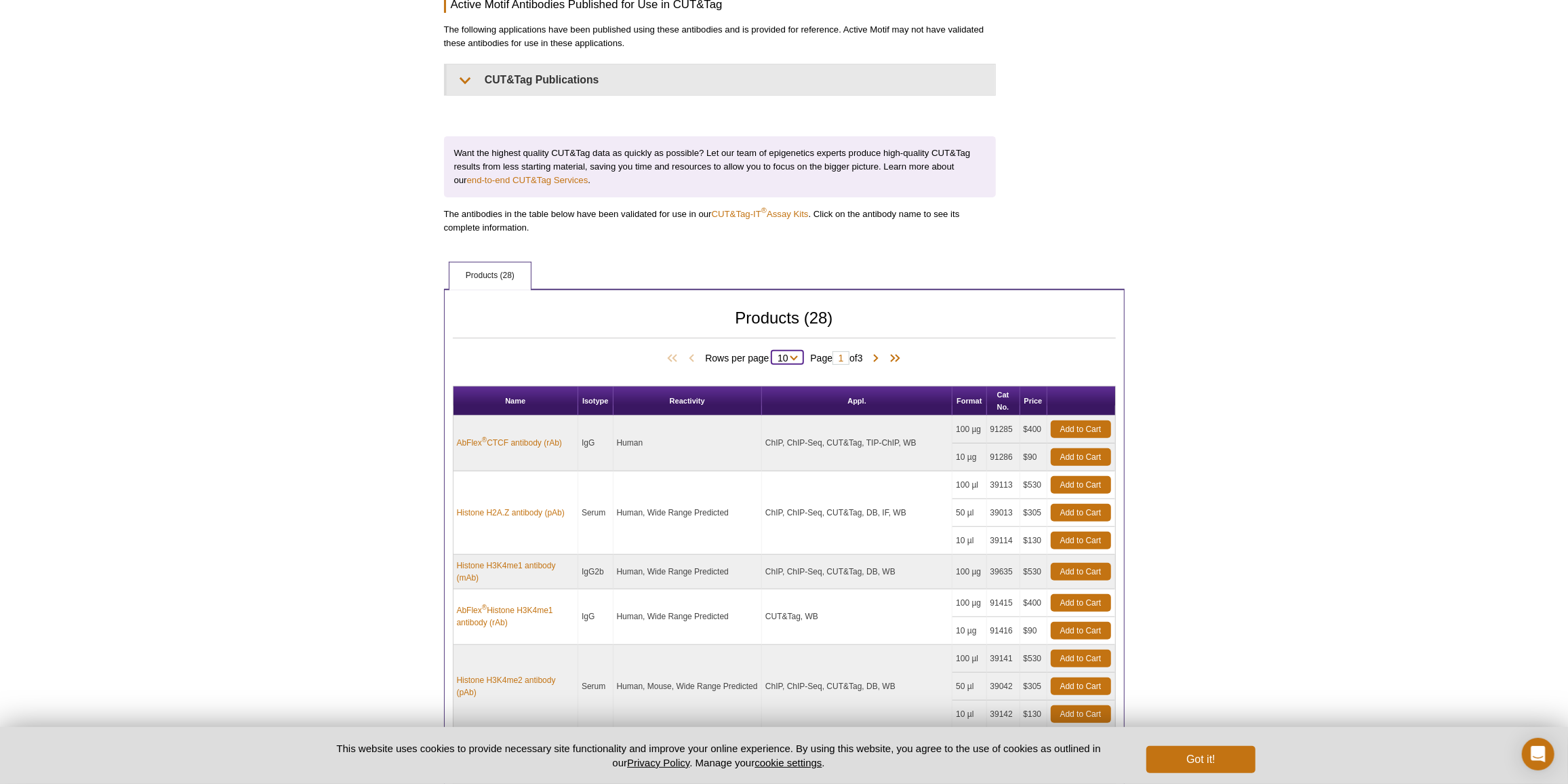
click at [790, 358] on select "10 25 All" at bounding box center [782, 361] width 22 height 12
select select "28"
click at [773, 355] on select "10 25 All" at bounding box center [782, 361] width 22 height 12
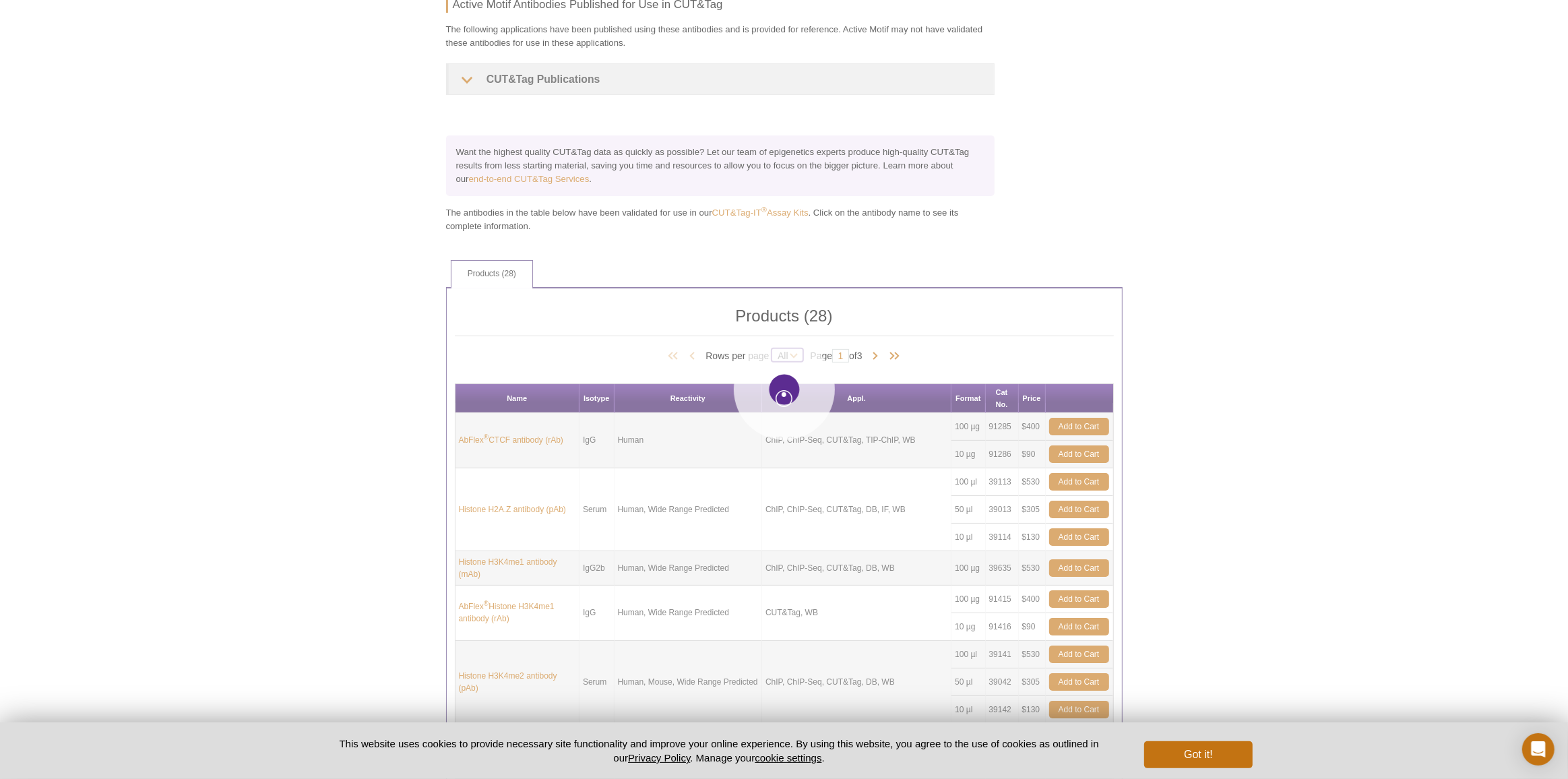
select select "28"
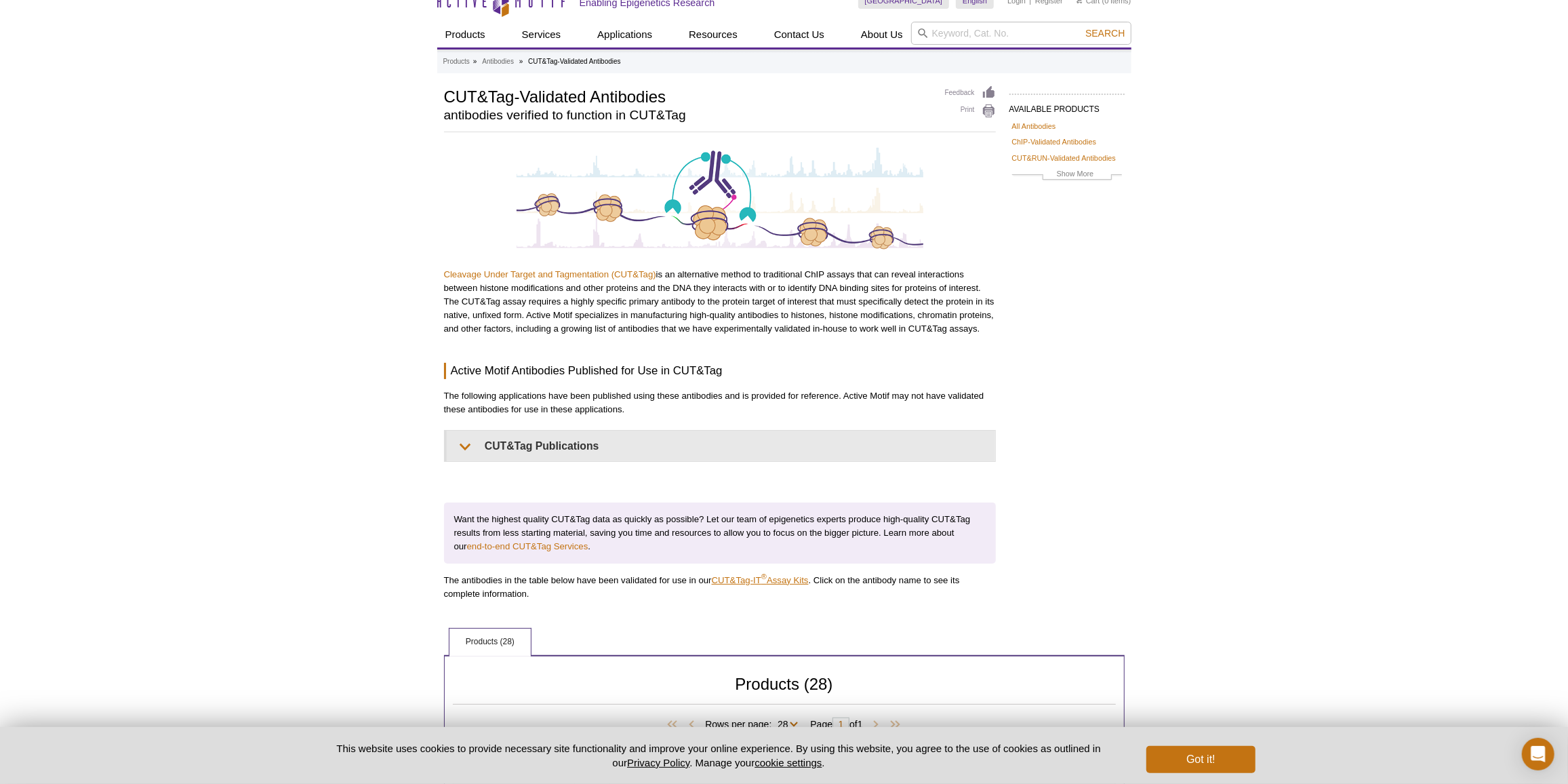
scroll to position [0, 0]
